Goal: Complete application form: Complete application form

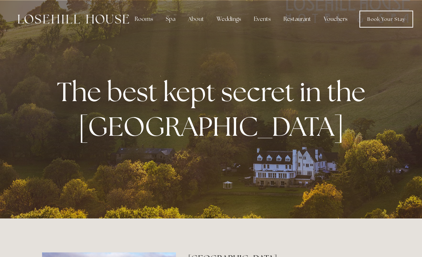
click at [229, 20] on div "Weddings" at bounding box center [229, 19] width 36 height 14
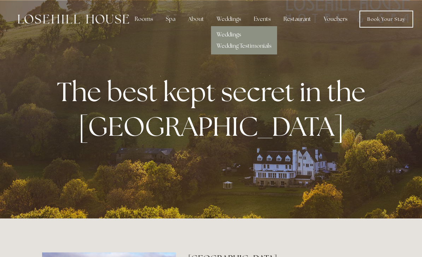
click at [224, 34] on link "Weddings" at bounding box center [228, 34] width 24 height 7
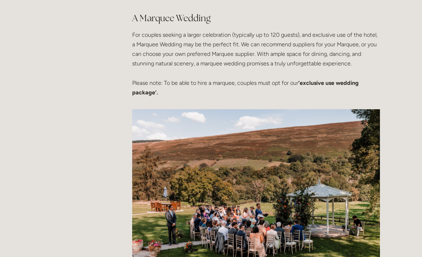
scroll to position [1678, 0]
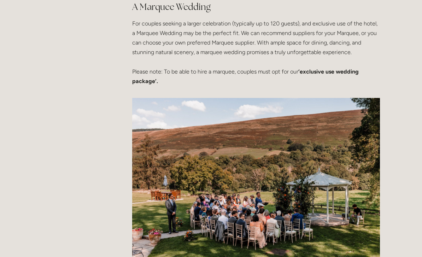
click at [314, 70] on p "For couples seeking a larger celebration (typically up to 120 guests), and excl…" at bounding box center [256, 52] width 248 height 67
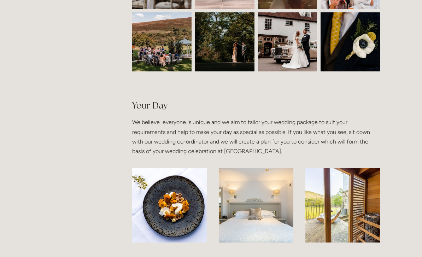
scroll to position [0, 0]
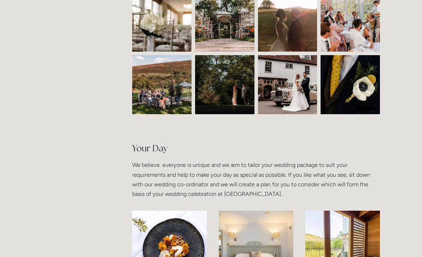
scroll to position [401, 0]
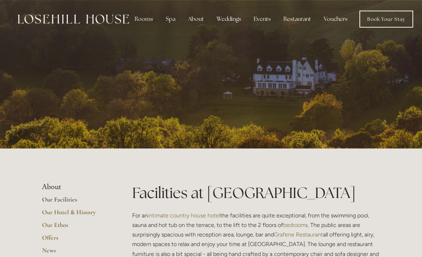
click at [230, 22] on div "Weddings" at bounding box center [229, 19] width 36 height 14
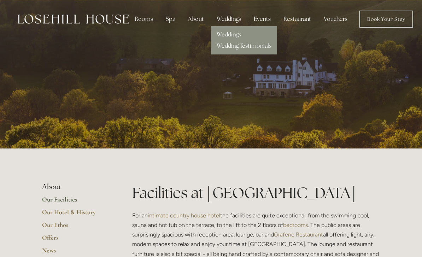
click at [231, 32] on link "Weddings" at bounding box center [228, 34] width 24 height 7
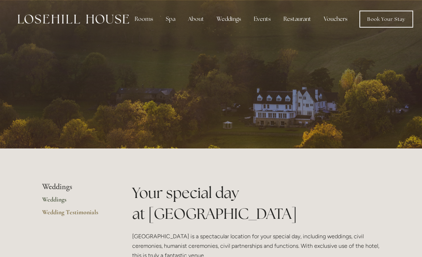
scroll to position [1, 0]
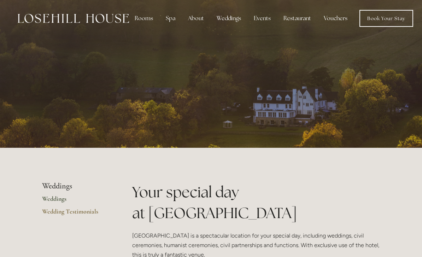
click at [385, 29] on div "Rooms Rooms Your Stay Book a stay Offers Spa About" at bounding box center [215, 18] width 416 height 38
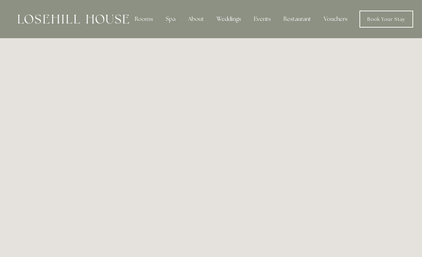
click at [230, 20] on div "Weddings" at bounding box center [229, 19] width 36 height 14
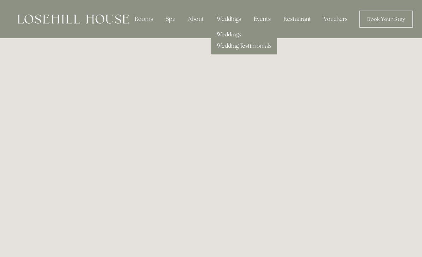
click at [233, 34] on link "Weddings" at bounding box center [228, 34] width 24 height 7
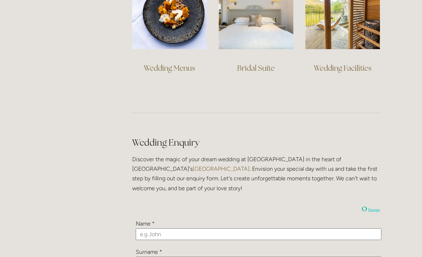
scroll to position [613, 0]
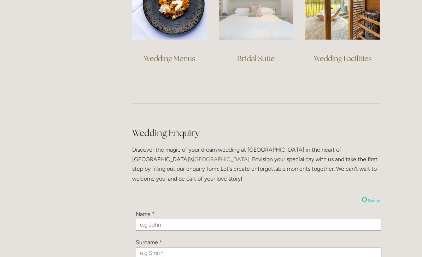
click at [291, 37] on img at bounding box center [256, 2] width 75 height 75
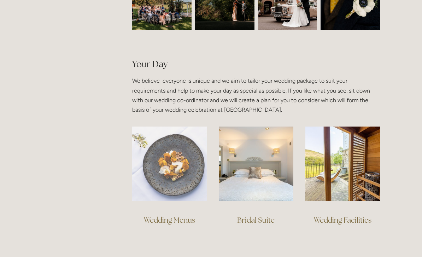
scroll to position [452, 0]
click at [165, 166] on img at bounding box center [169, 163] width 75 height 75
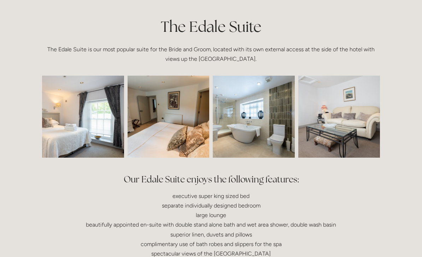
scroll to position [165, 0]
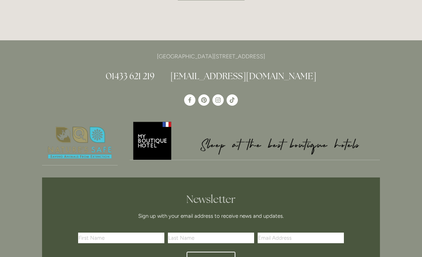
scroll to position [703, 0]
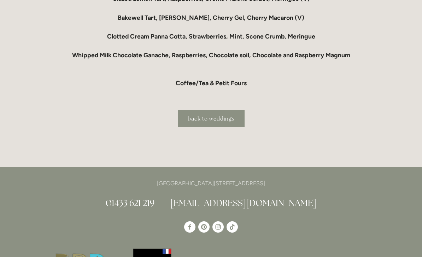
click at [196, 127] on link "back to weddings" at bounding box center [211, 118] width 67 height 17
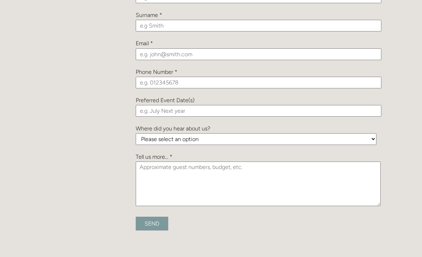
scroll to position [841, 0]
click at [201, 137] on select "Please select an option Been a Guest at the Venue Bridebook Guides for Brides H…" at bounding box center [256, 139] width 241 height 12
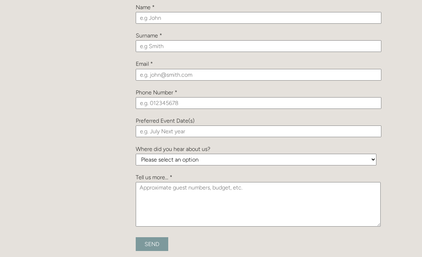
scroll to position [817, 0]
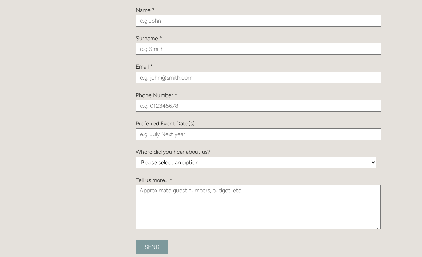
click at [177, 133] on input "text" at bounding box center [258, 134] width 245 height 12
type input "[DATE]"
select select "vPGc9hP3tCT9KrBDb"
click at [209, 191] on textarea at bounding box center [258, 207] width 245 height 44
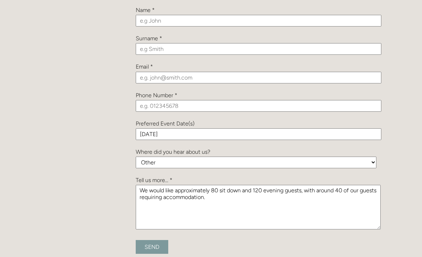
type textarea "We would like approximately 80 sit down and 120 evening guests, with around 40 …"
click at [159, 16] on input "text" at bounding box center [258, 21] width 245 height 12
type input "j"
type input "[PERSON_NAME]"
click at [156, 49] on input "text" at bounding box center [258, 49] width 245 height 12
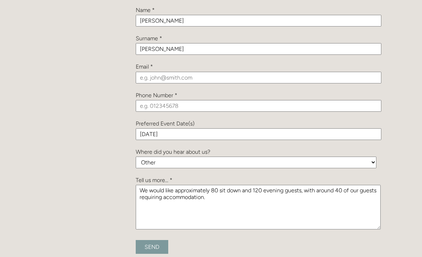
type input "[PERSON_NAME]"
click at [156, 76] on input "email" at bounding box center [258, 78] width 245 height 12
type input "[PERSON_NAME][EMAIL_ADDRESS][DOMAIN_NAME]"
click at [153, 102] on input "tel" at bounding box center [258, 106] width 245 height 12
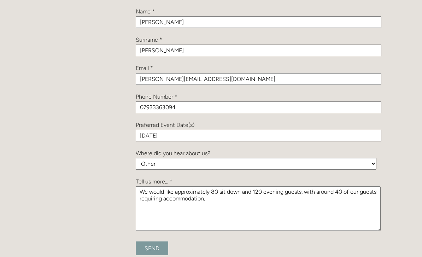
scroll to position [825, 0]
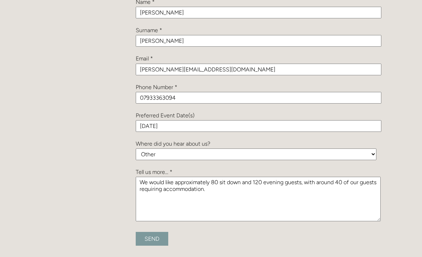
type input "07933363094"
click at [156, 232] on input "Send" at bounding box center [152, 239] width 32 height 14
type input "Submitting..."
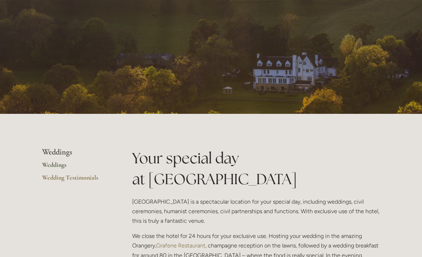
scroll to position [0, 0]
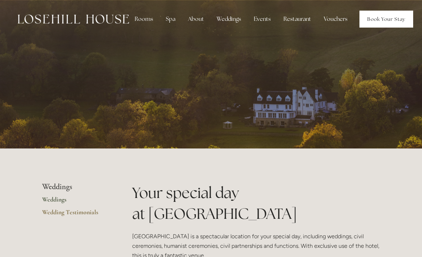
click at [380, 22] on link "Book Your Stay" at bounding box center [386, 19] width 54 height 17
